Goal: Task Accomplishment & Management: Manage account settings

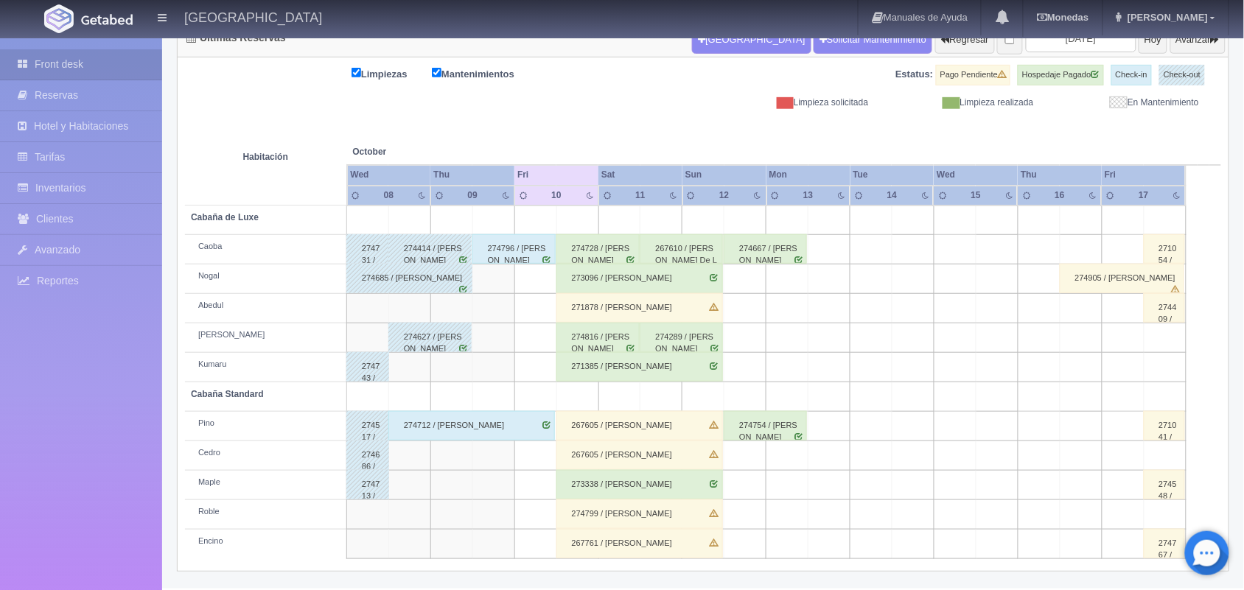
scroll to position [153, 0]
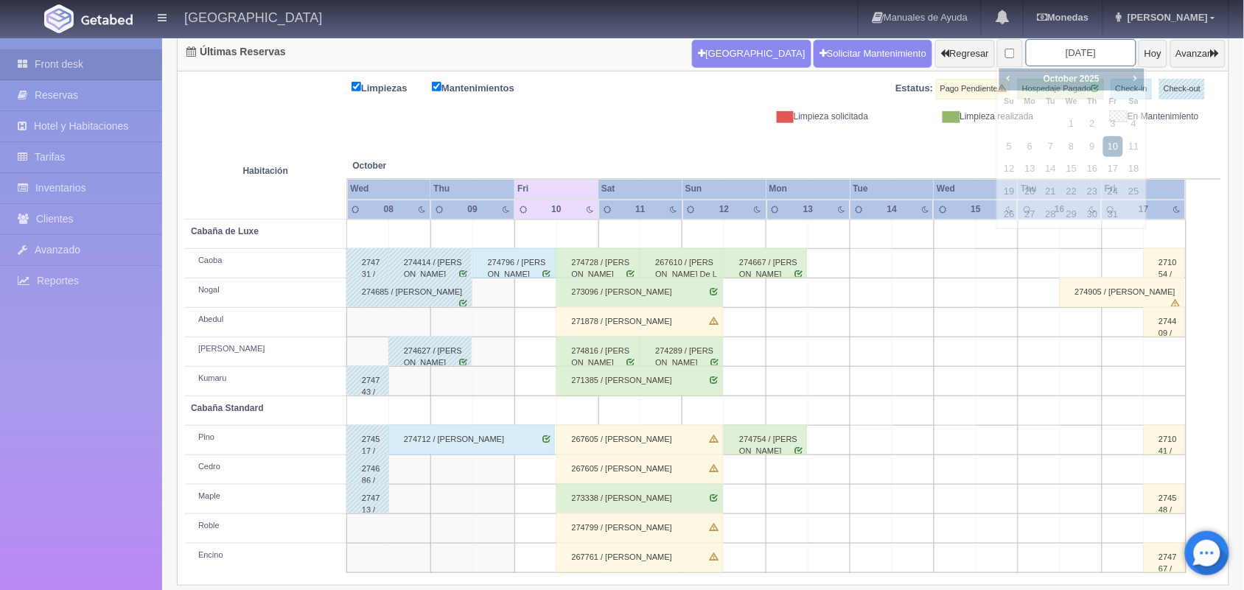
click at [1061, 56] on input "[DATE]" at bounding box center [1081, 52] width 111 height 27
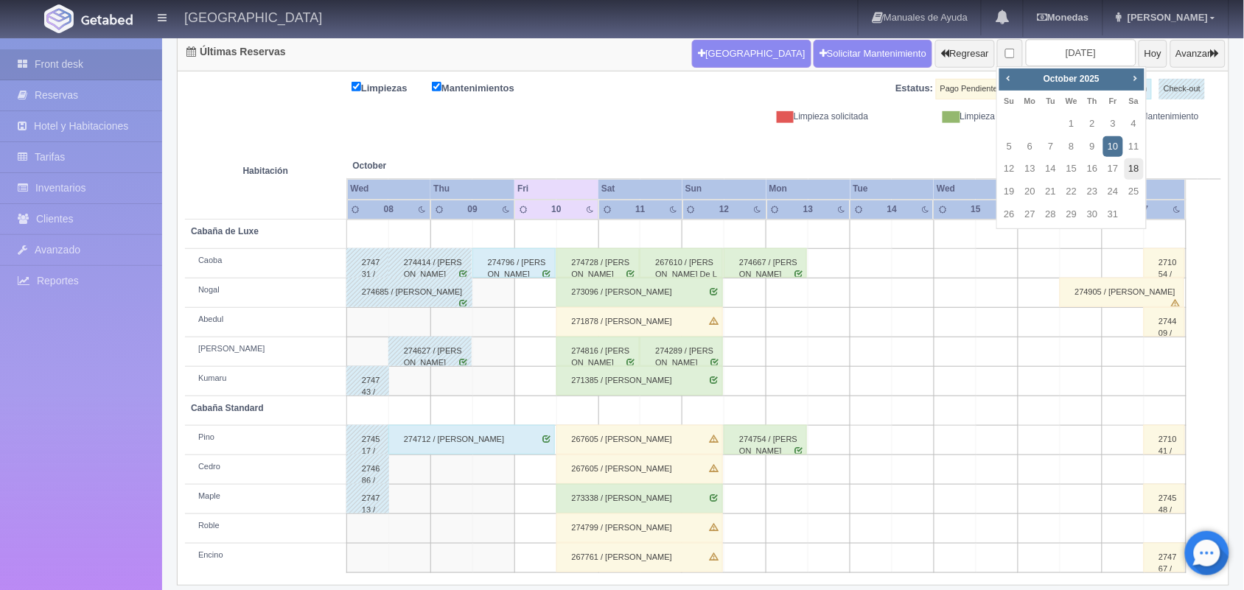
click at [1130, 172] on link "18" at bounding box center [1134, 168] width 19 height 21
type input "2025-10-18"
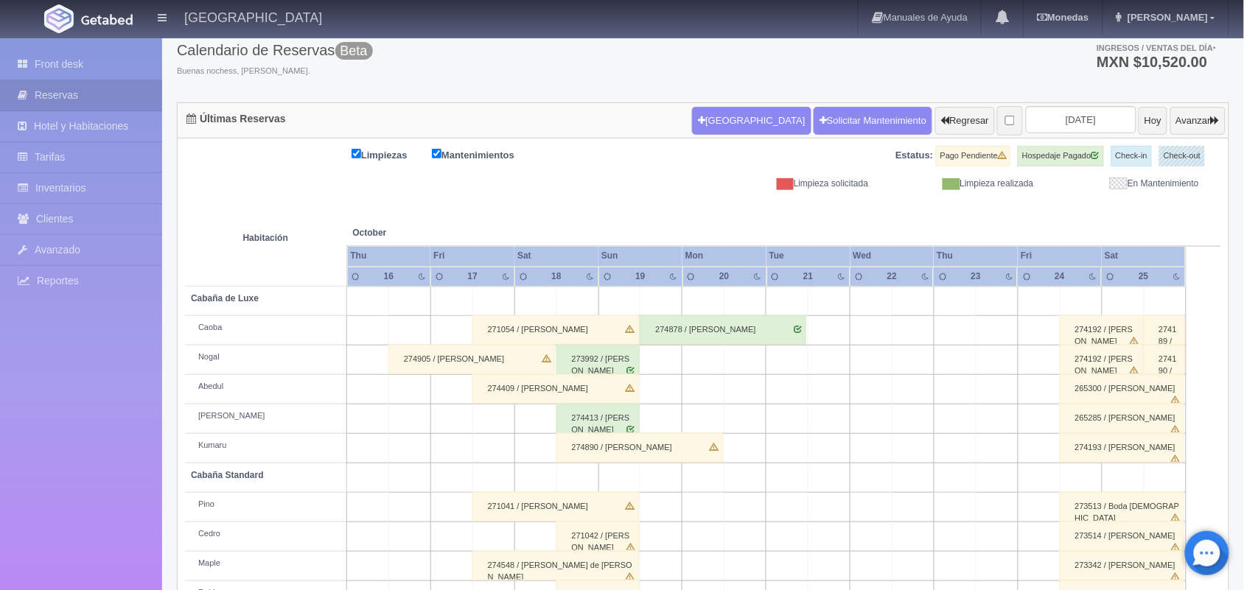
scroll to position [93, 0]
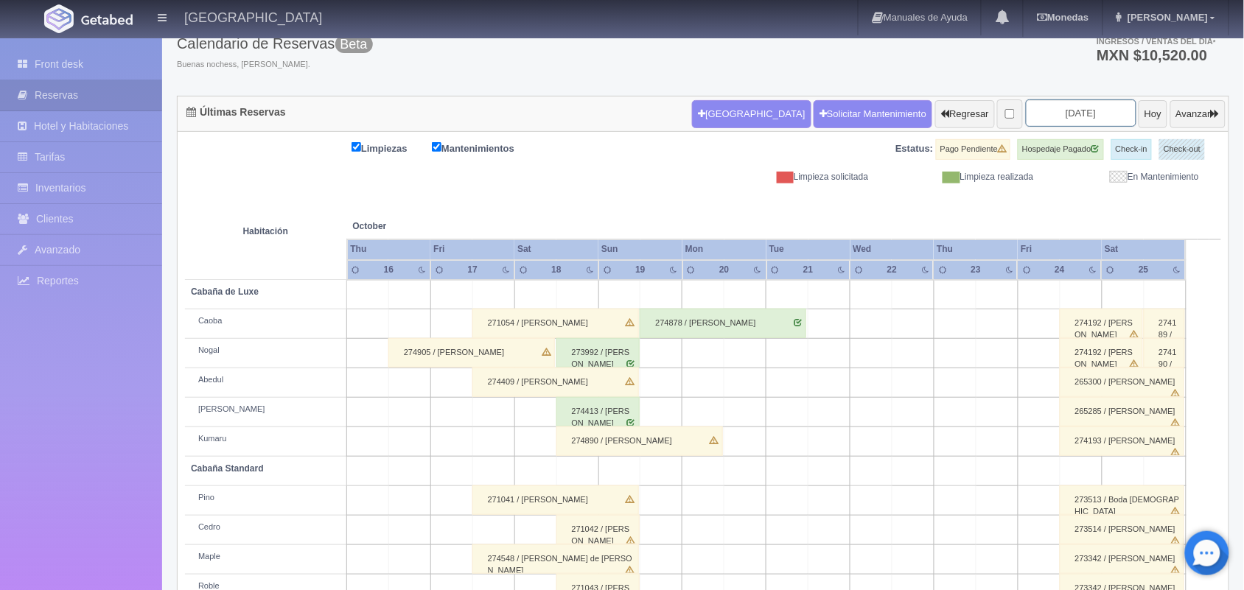
click at [1046, 111] on input "2025-10-18" at bounding box center [1081, 112] width 111 height 27
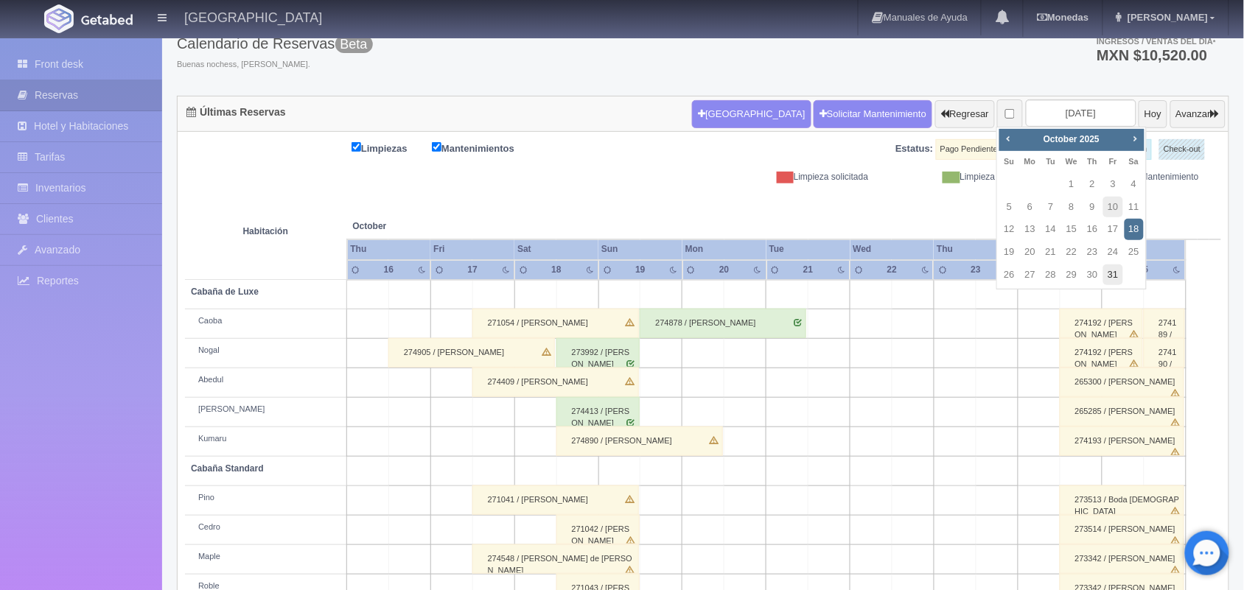
click at [1115, 274] on link "31" at bounding box center [1112, 275] width 19 height 21
type input "2025-10-31"
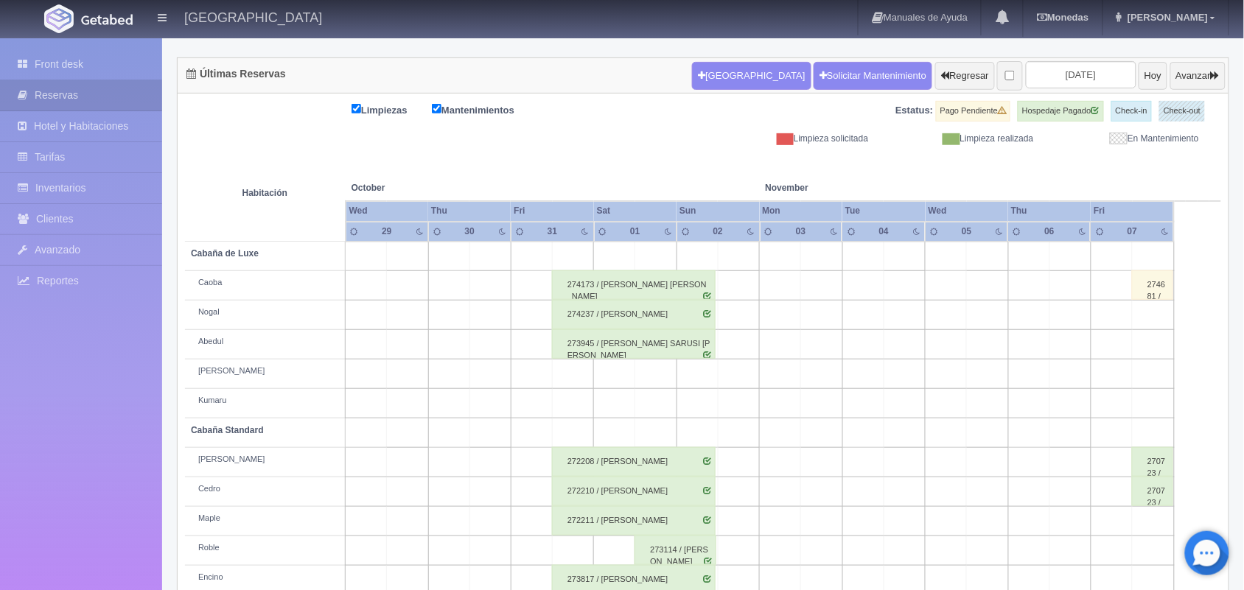
scroll to position [167, 0]
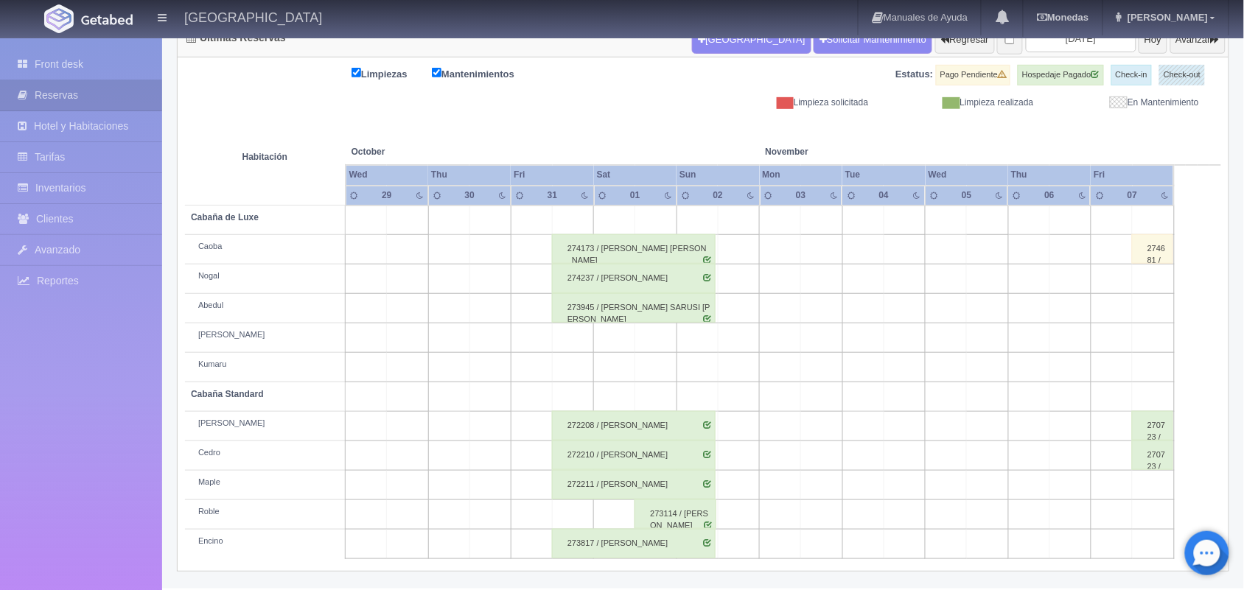
click at [281, 215] on td "Cabaña de Luxe" at bounding box center [265, 220] width 161 height 29
click at [118, 52] on link "Front desk" at bounding box center [81, 64] width 162 height 30
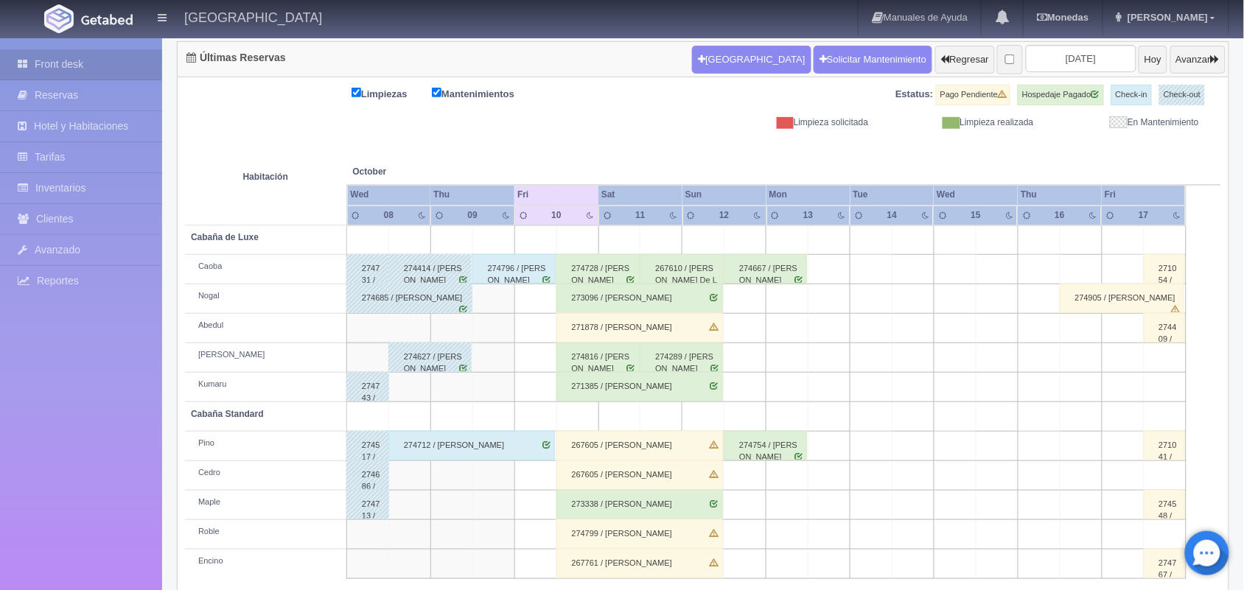
scroll to position [167, 0]
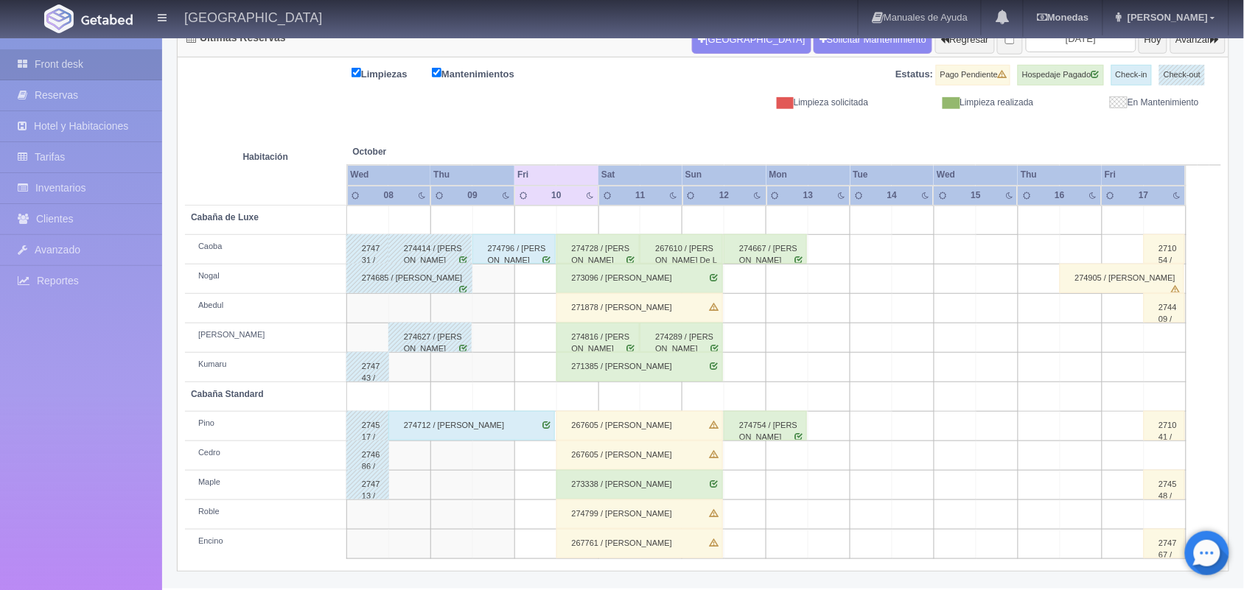
click at [629, 300] on div "271878 / Juan Manuel Carmona Noguera" at bounding box center [639, 307] width 167 height 29
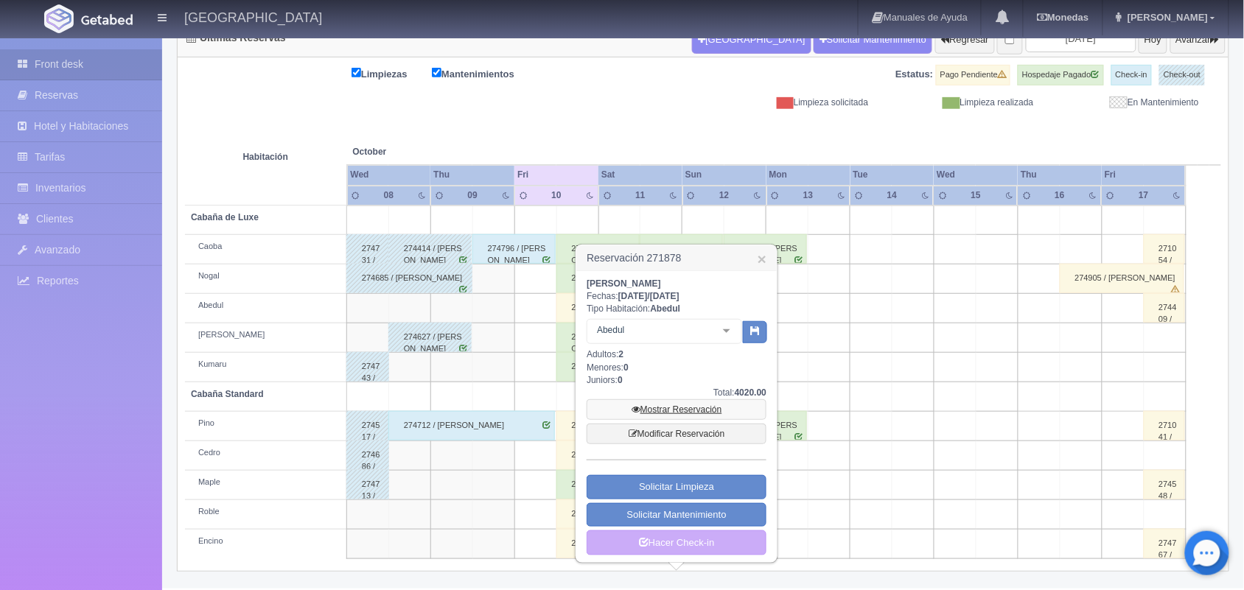
click at [702, 415] on link "Mostrar Reservación" at bounding box center [677, 409] width 180 height 21
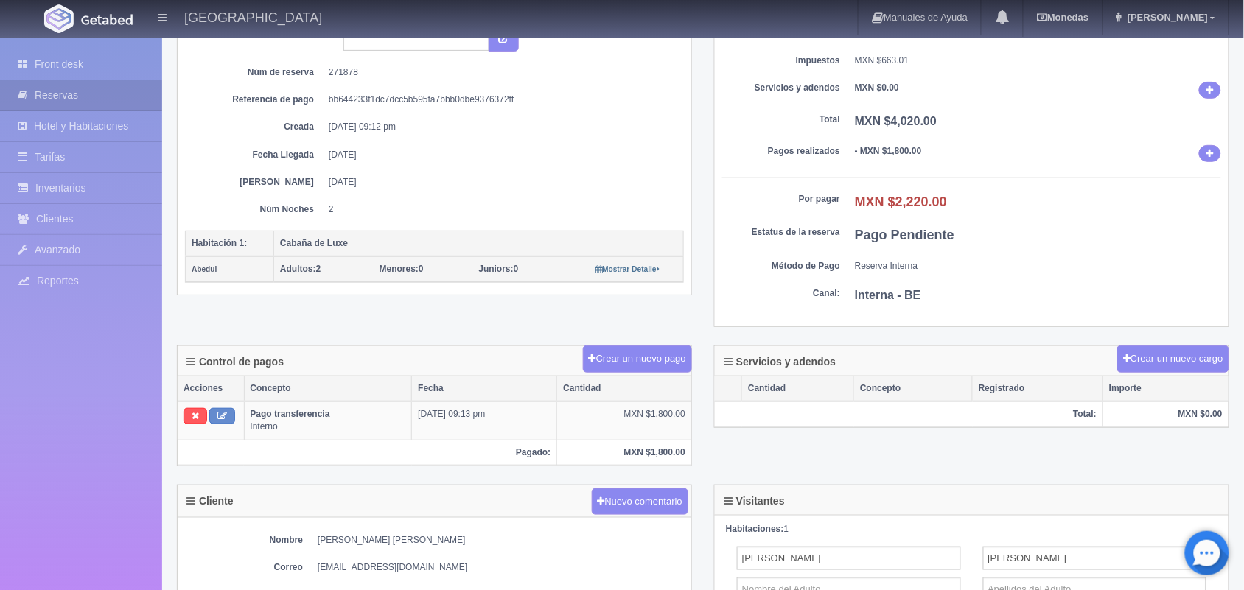
scroll to position [184, 0]
